Goal: Task Accomplishment & Management: Manage account settings

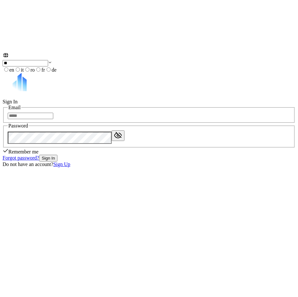
click at [53, 116] on input "email" at bounding box center [31, 116] width 46 height 6
drag, startPoint x: 150, startPoint y: 116, endPoint x: 112, endPoint y: 112, distance: 38.4
click at [110, 108] on div "Email" at bounding box center [149, 114] width 293 height 18
